Goal: Information Seeking & Learning: Learn about a topic

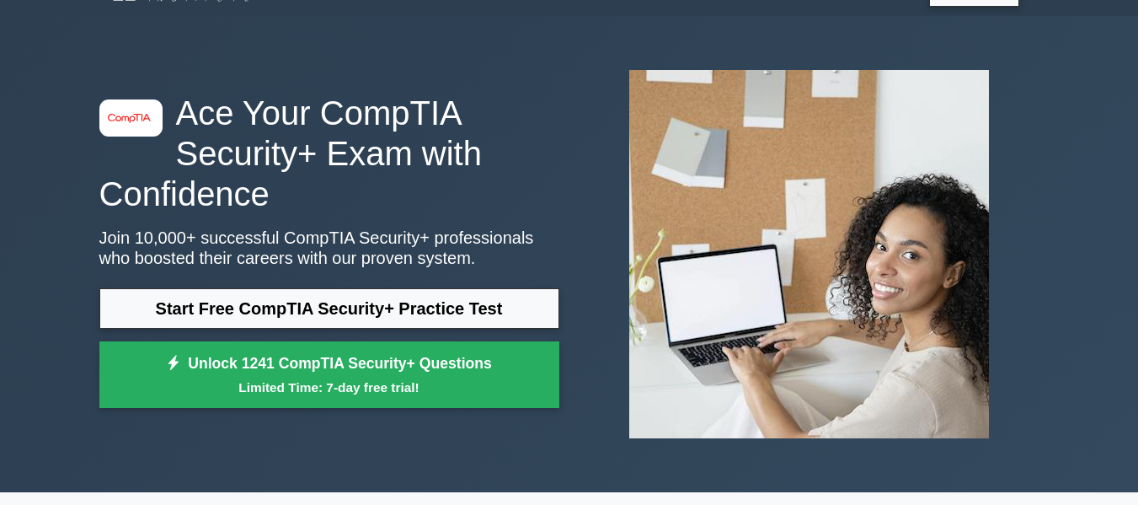
scroll to position [39, 0]
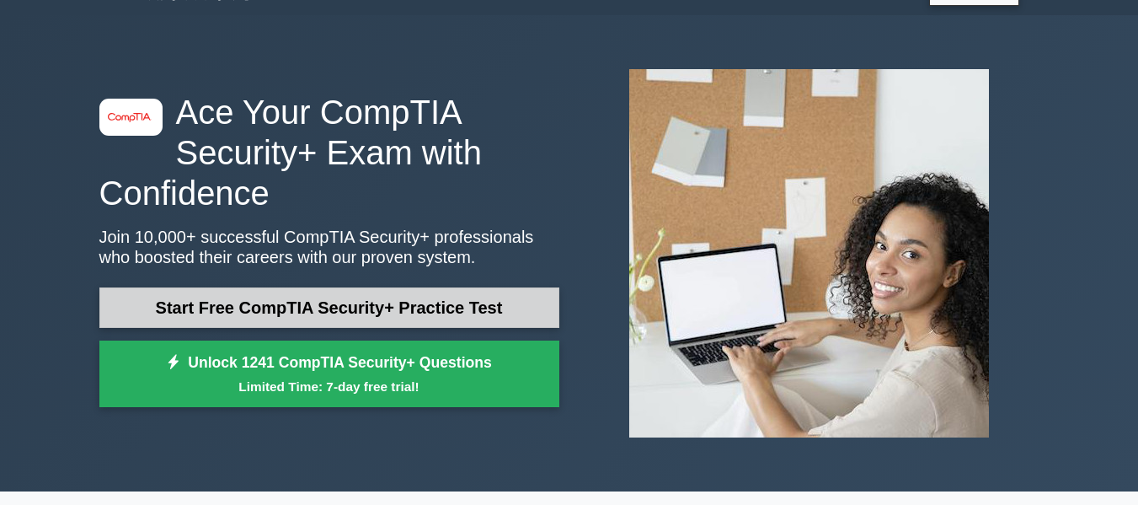
click at [380, 298] on link "Start Free CompTIA Security+ Practice Test" at bounding box center [329, 307] width 460 height 40
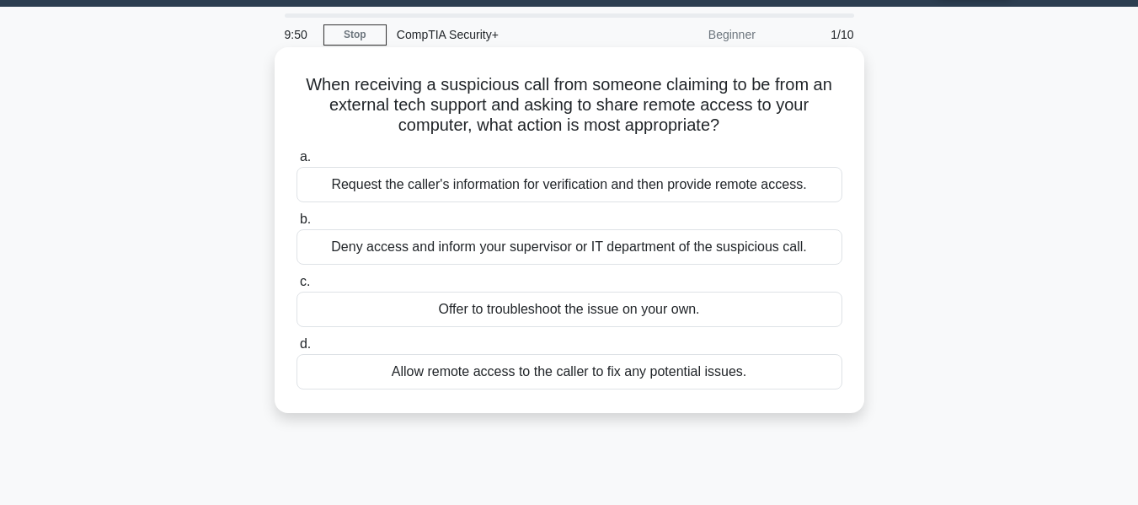
scroll to position [48, 0]
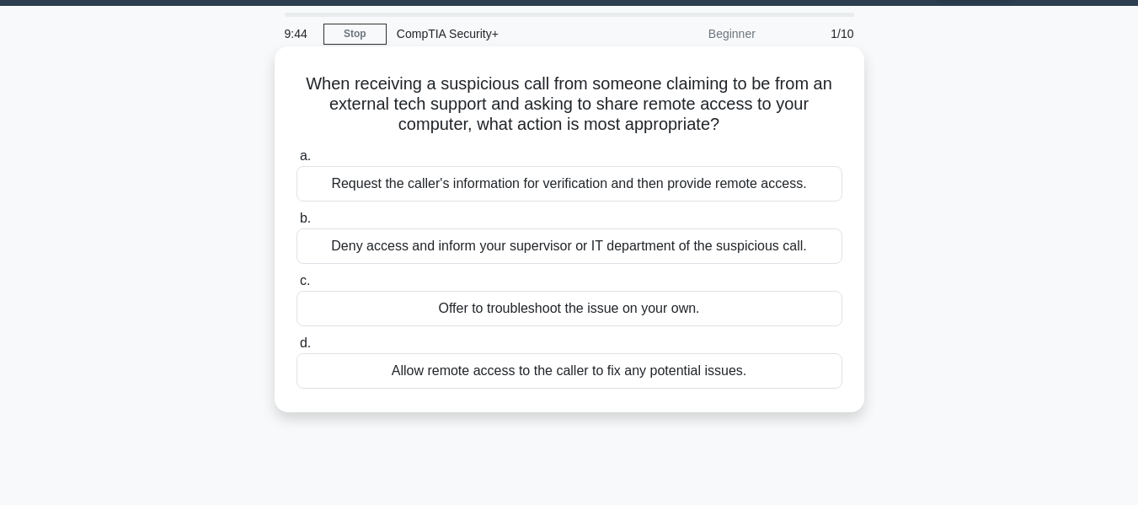
click at [570, 240] on div "Deny access and inform your supervisor or IT department of the suspicious call." at bounding box center [570, 245] width 546 height 35
click at [297, 224] on input "b. Deny access and inform your supervisor or IT department of the suspicious ca…" at bounding box center [297, 218] width 0 height 11
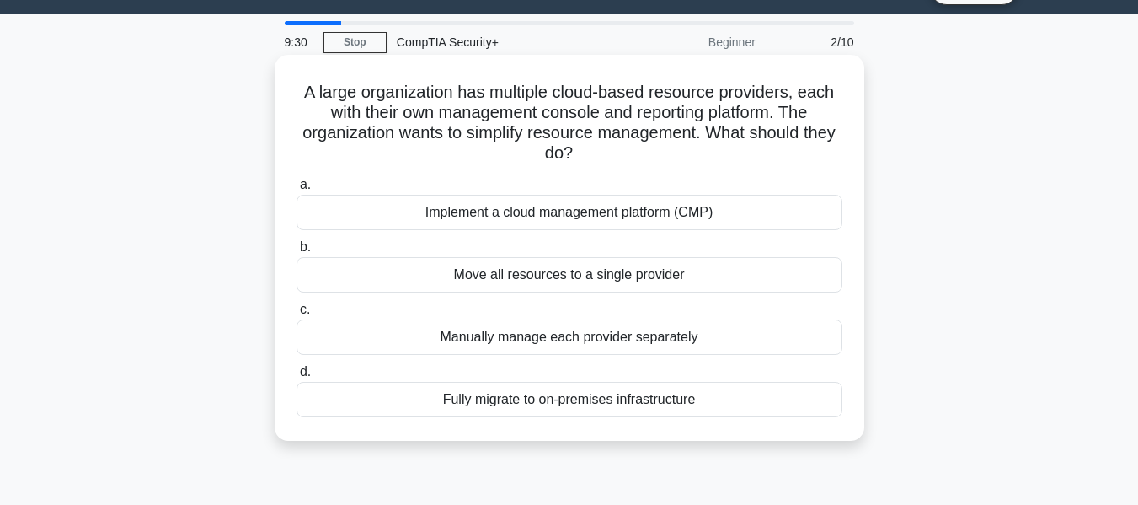
scroll to position [46, 0]
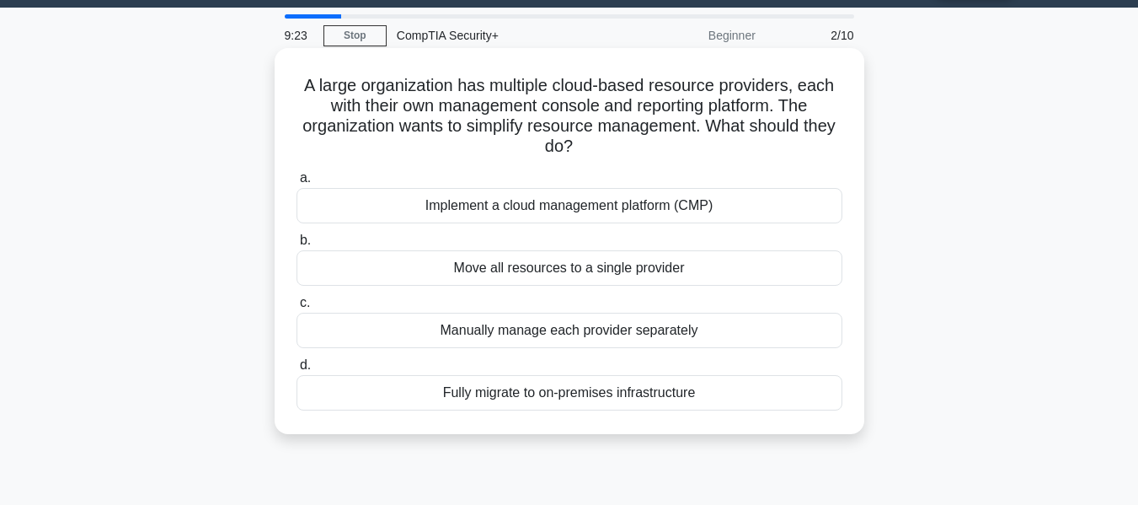
click at [651, 211] on div "Implement a cloud management platform (CMP)" at bounding box center [570, 205] width 546 height 35
click at [297, 184] on input "a. Implement a cloud management platform (CMP)" at bounding box center [297, 178] width 0 height 11
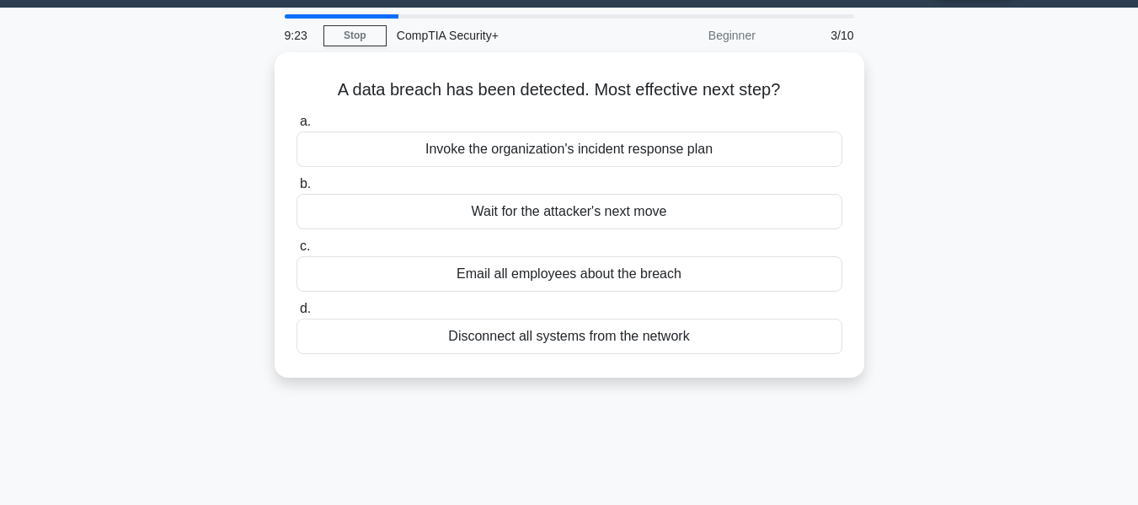
scroll to position [0, 0]
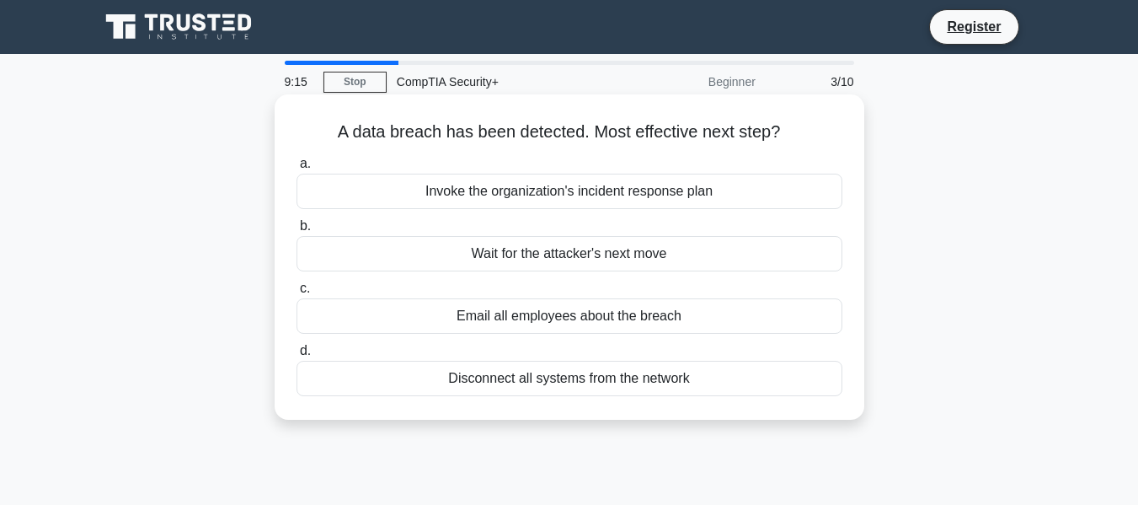
click at [620, 198] on div "Invoke the organization's incident response plan" at bounding box center [570, 191] width 546 height 35
click at [297, 169] on input "a. Invoke the organization's incident response plan" at bounding box center [297, 163] width 0 height 11
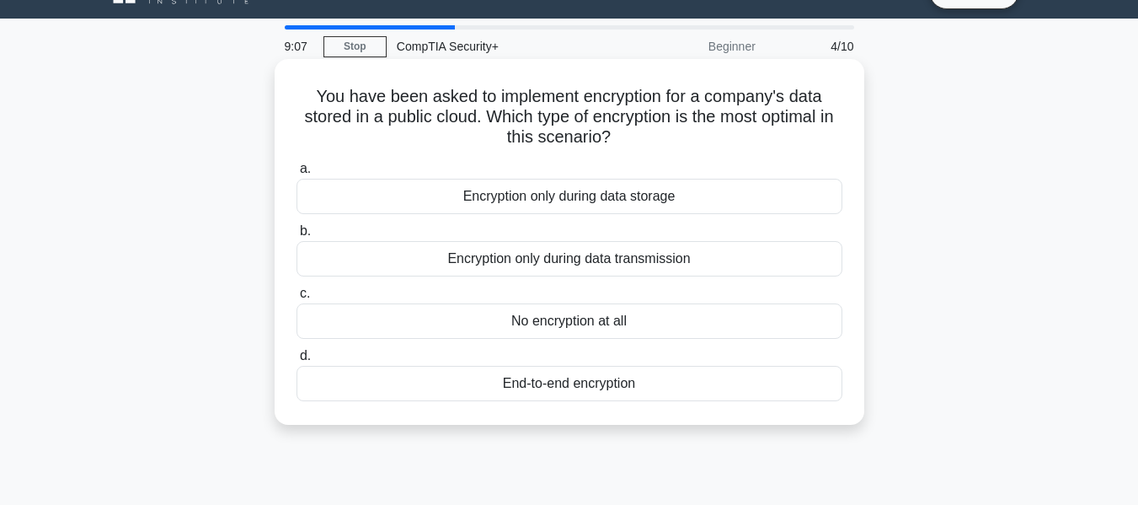
scroll to position [36, 0]
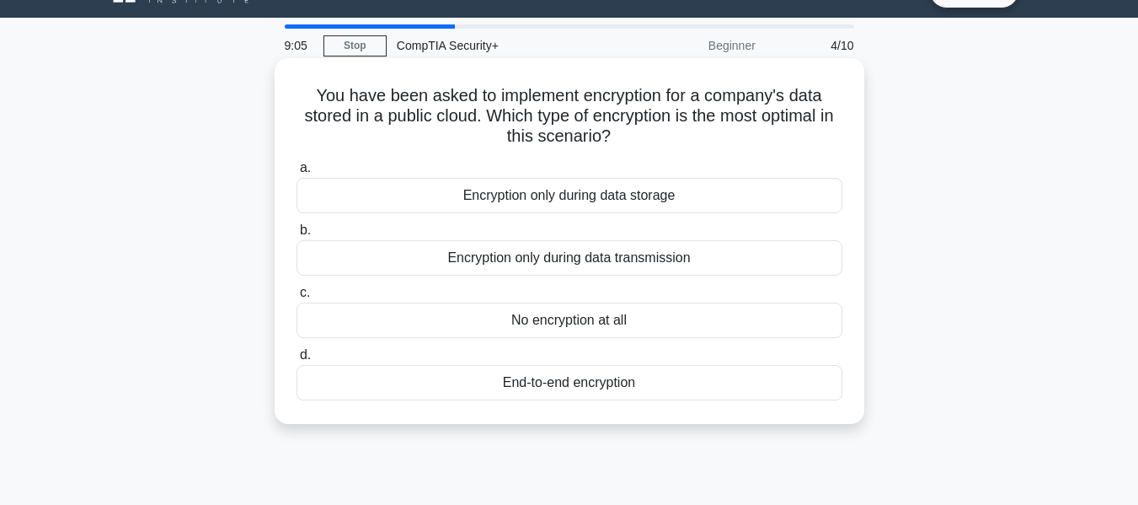
click at [585, 385] on div "End-to-end encryption" at bounding box center [570, 382] width 546 height 35
click at [297, 361] on input "d. End-to-end encryption" at bounding box center [297, 355] width 0 height 11
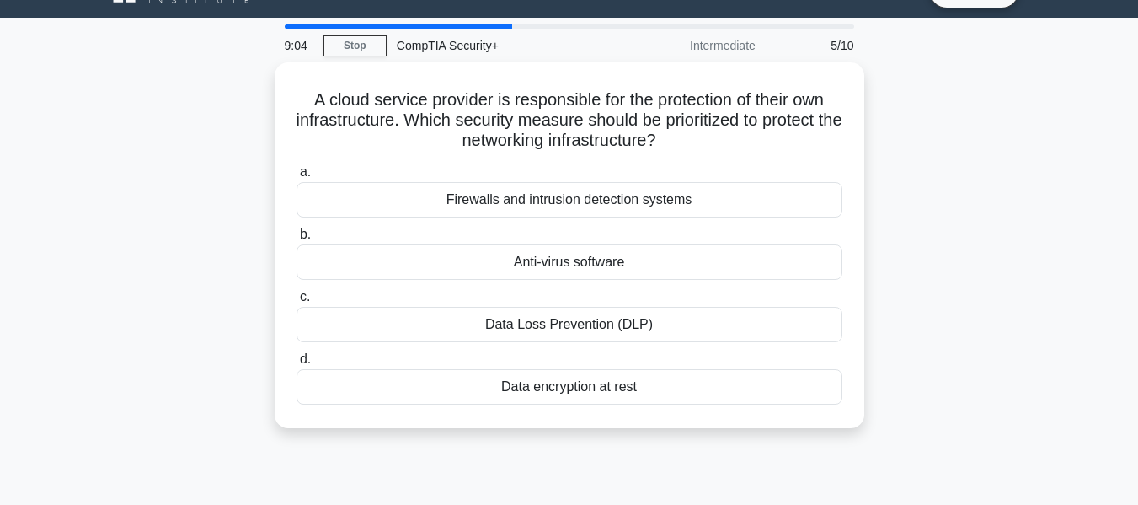
scroll to position [0, 0]
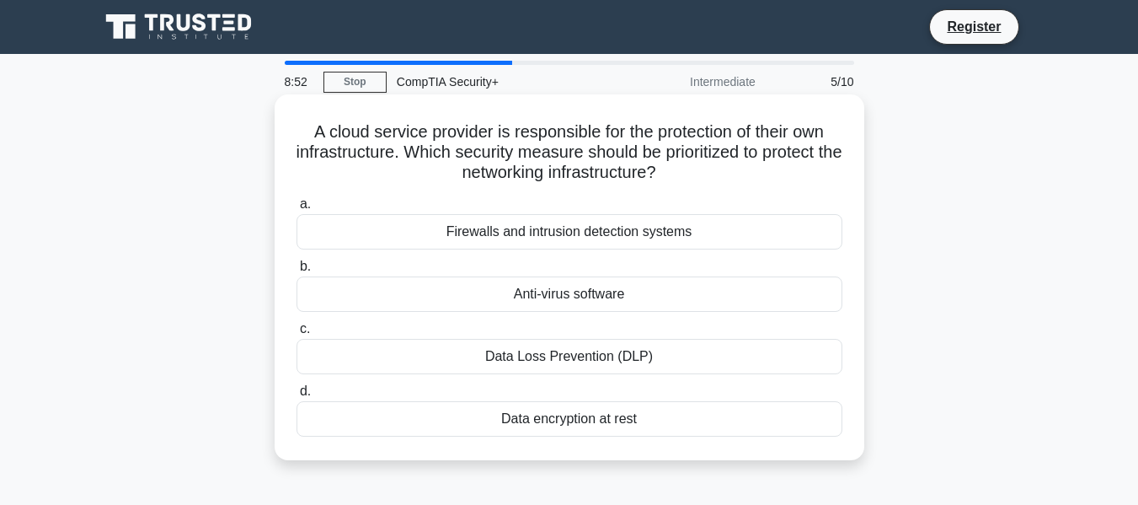
click at [606, 231] on div "Firewalls and intrusion detection systems" at bounding box center [570, 231] width 546 height 35
click at [297, 210] on input "a. Firewalls and intrusion detection systems" at bounding box center [297, 204] width 0 height 11
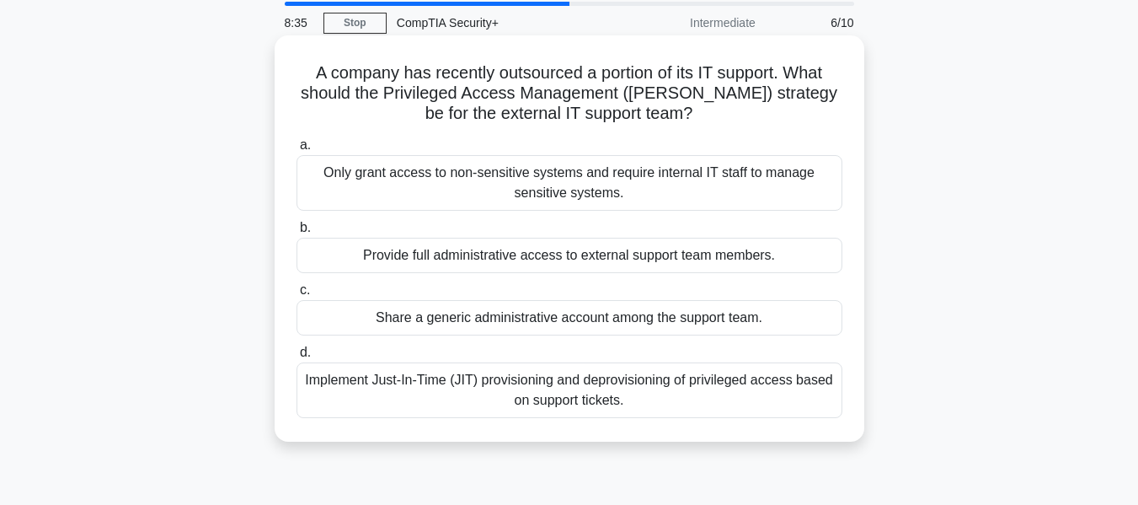
scroll to position [60, 0]
click at [476, 189] on div "Only grant access to non-sensitive systems and require internal IT staff to man…" at bounding box center [570, 182] width 546 height 56
click at [297, 150] on input "a. Only grant access to non-sensitive systems and require internal IT staff to …" at bounding box center [297, 144] width 0 height 11
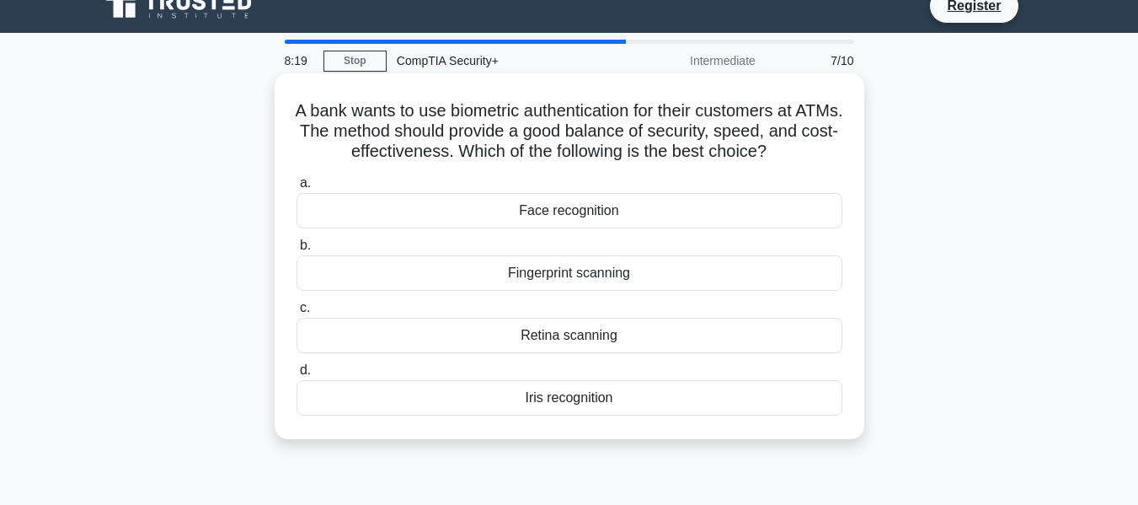
scroll to position [18, 0]
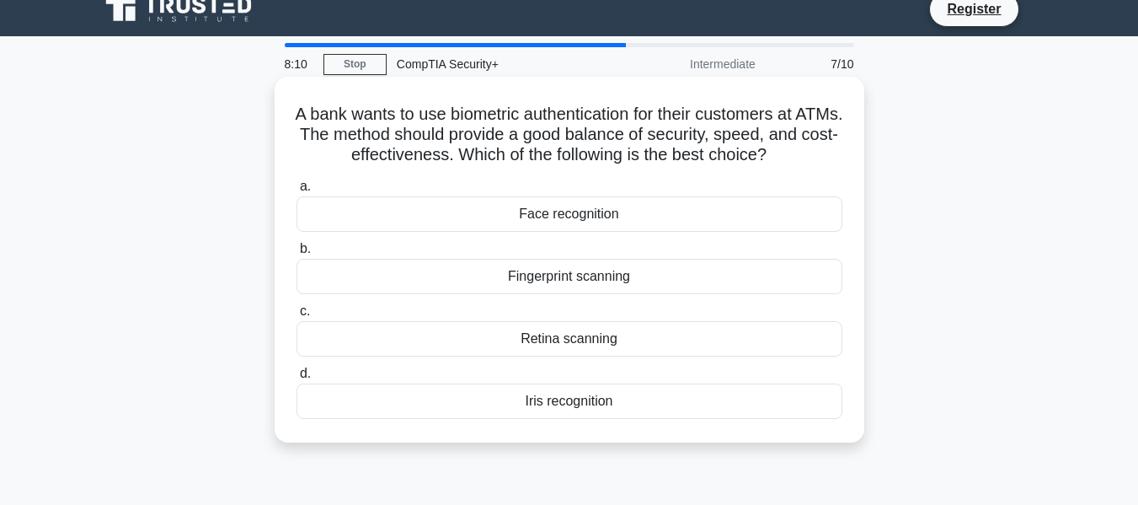
click at [563, 274] on div "Fingerprint scanning" at bounding box center [570, 276] width 546 height 35
click at [297, 254] on input "b. Fingerprint scanning" at bounding box center [297, 249] width 0 height 11
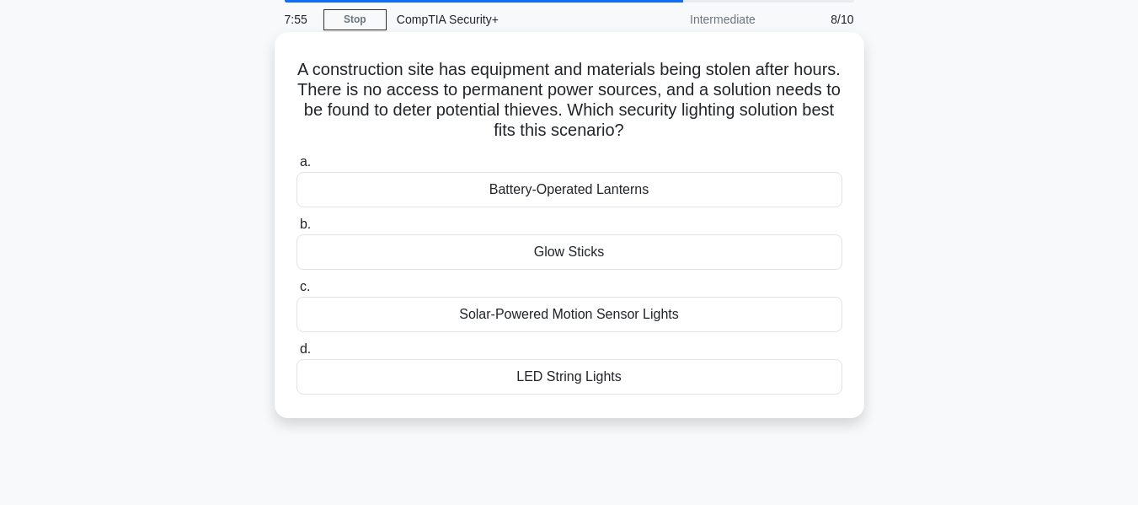
scroll to position [64, 0]
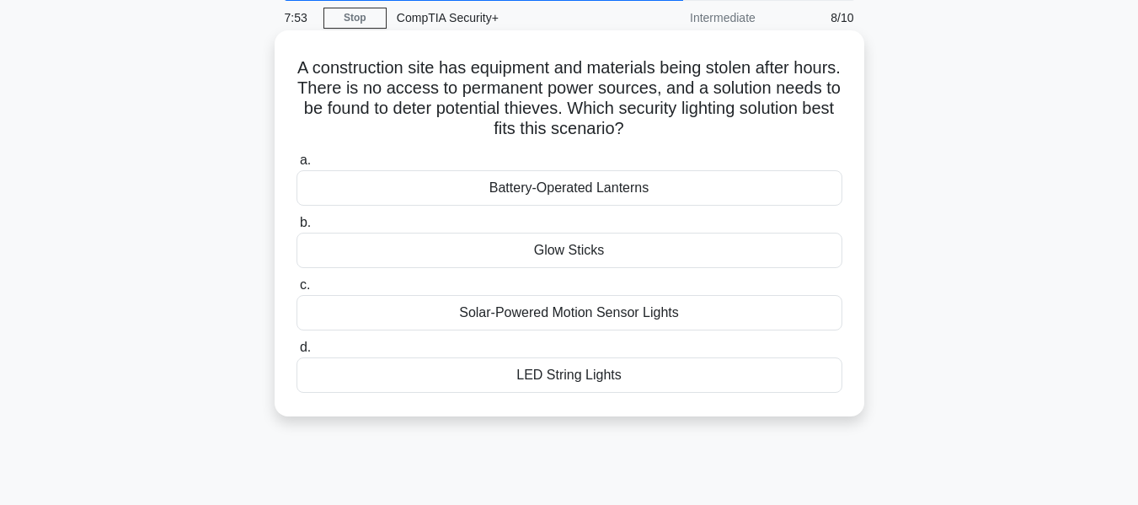
click at [572, 309] on div "Solar-Powered Motion Sensor Lights" at bounding box center [570, 312] width 546 height 35
click at [297, 291] on input "c. Solar-Powered Motion Sensor Lights" at bounding box center [297, 285] width 0 height 11
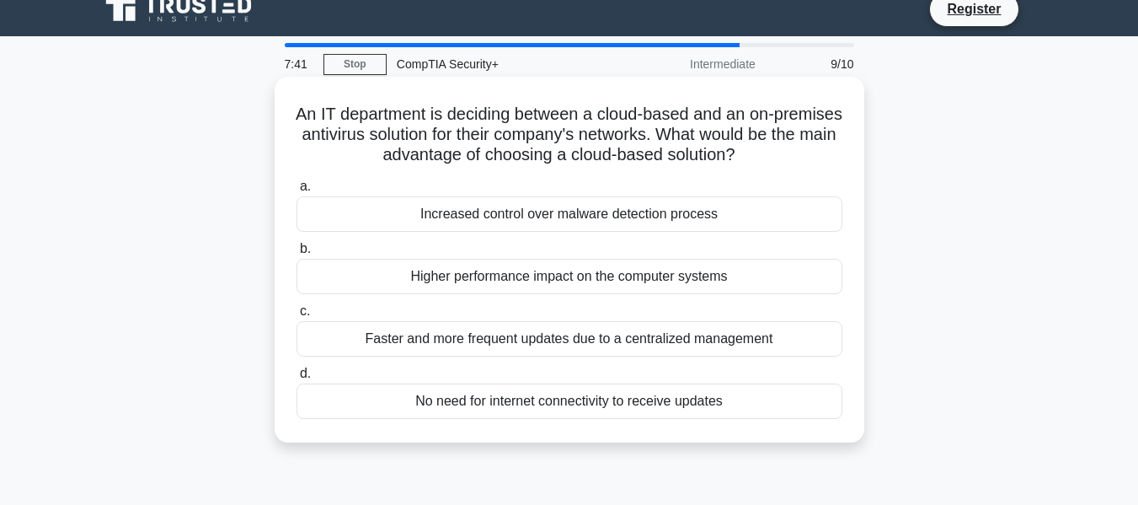
scroll to position [17, 0]
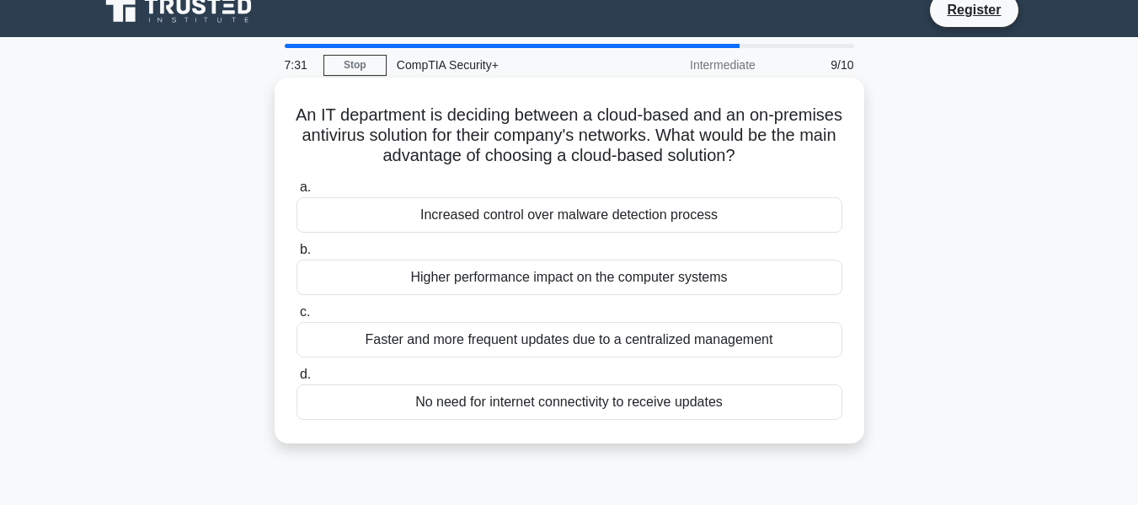
click at [607, 345] on div "Faster and more frequent updates due to a centralized management" at bounding box center [570, 339] width 546 height 35
click at [297, 318] on input "c. Faster and more frequent updates due to a centralized management" at bounding box center [297, 312] width 0 height 11
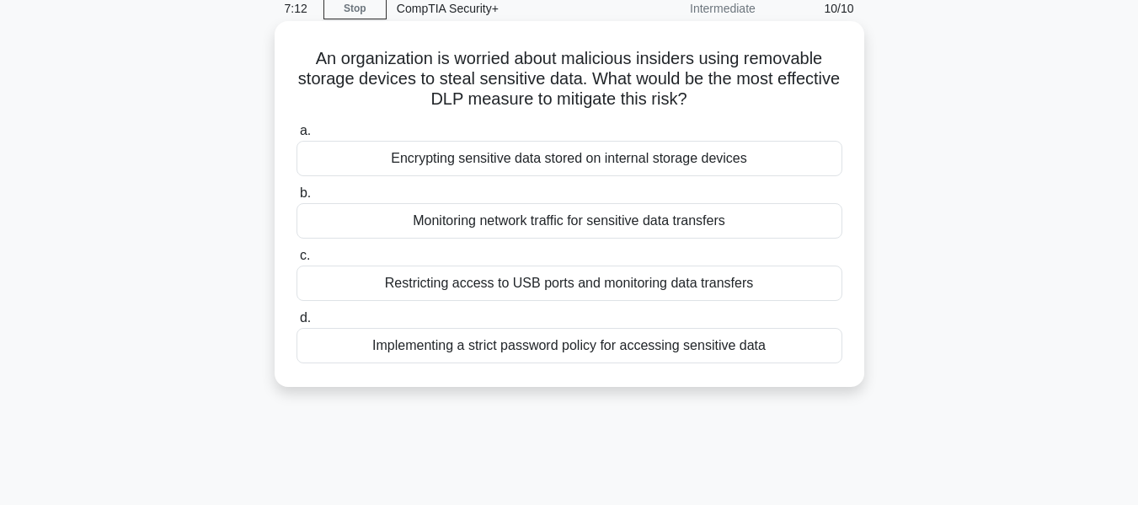
scroll to position [74, 0]
click at [587, 156] on div "Encrypting sensitive data stored on internal storage devices" at bounding box center [570, 157] width 546 height 35
click at [297, 136] on input "a. Encrypting sensitive data stored on internal storage devices" at bounding box center [297, 130] width 0 height 11
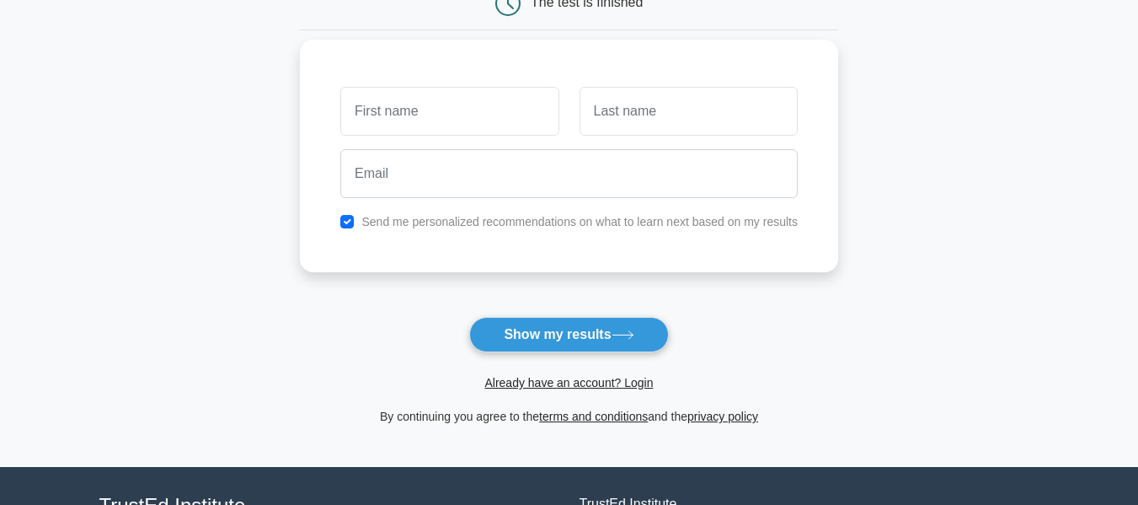
scroll to position [195, 0]
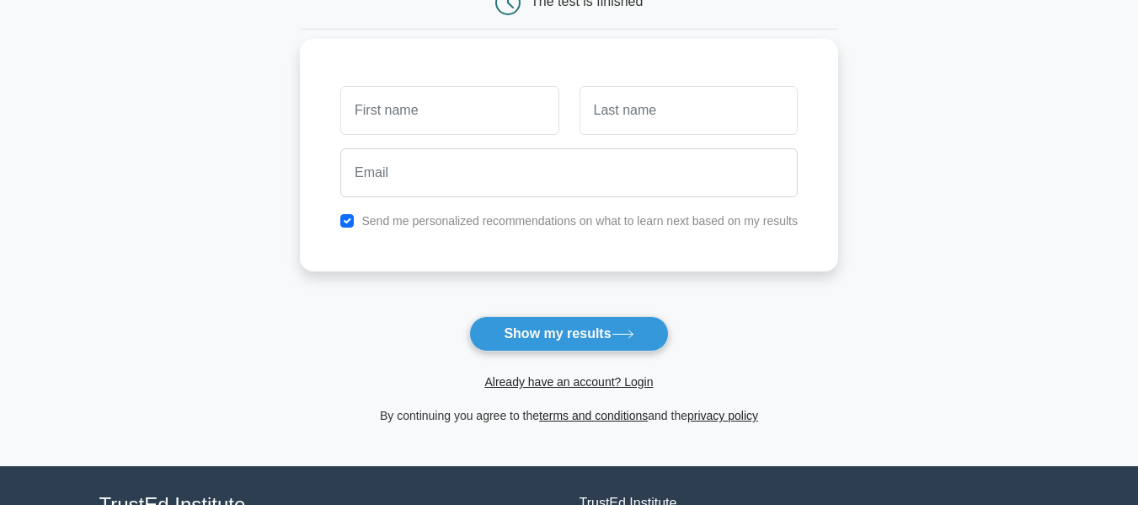
click at [357, 228] on div "Send me personalized recommendations on what to learn next based on my results" at bounding box center [569, 221] width 478 height 20
click at [351, 221] on input "checkbox" at bounding box center [346, 220] width 13 height 13
checkbox input "false"
